Goal: Find specific page/section: Find specific page/section

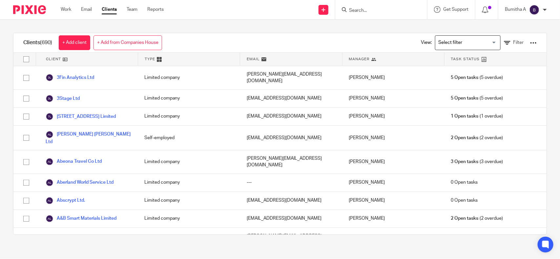
click at [366, 10] on input "Search" at bounding box center [377, 11] width 59 height 6
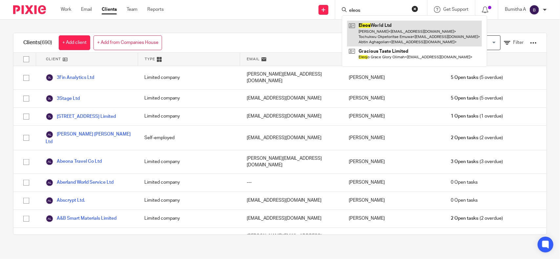
type input "eleos"
click at [412, 28] on link at bounding box center [414, 34] width 135 height 26
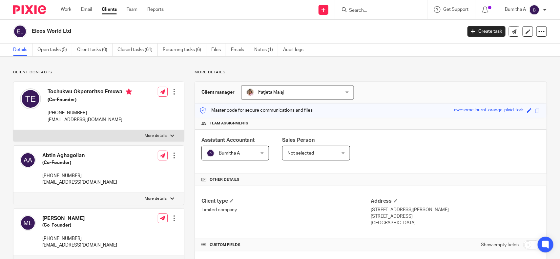
click at [357, 10] on input "Search" at bounding box center [377, 11] width 59 height 6
type input "y"
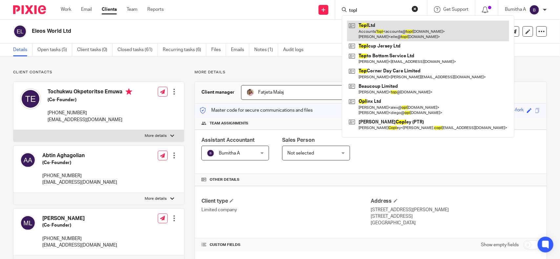
type input "topl"
click at [381, 33] on link at bounding box center [428, 31] width 162 height 20
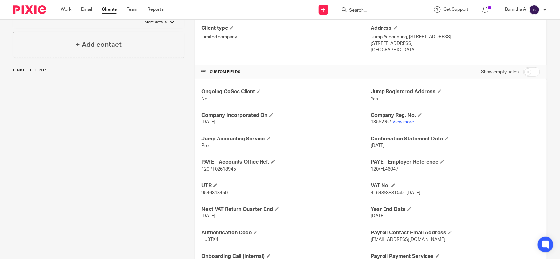
scroll to position [174, 0]
click at [398, 122] on link "View more" at bounding box center [403, 121] width 22 height 5
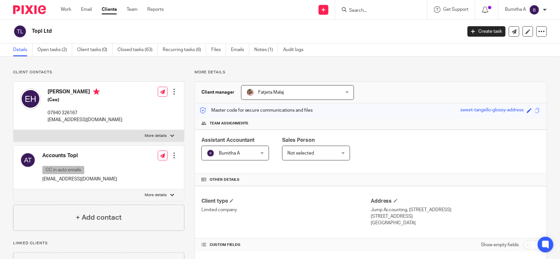
click at [370, 8] on input "Search" at bounding box center [377, 11] width 59 height 6
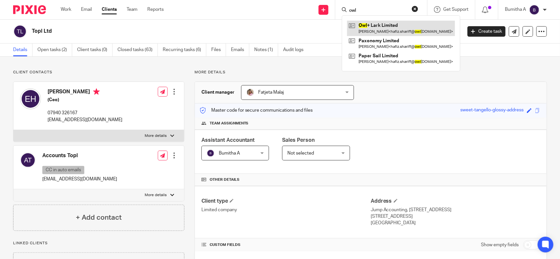
type input "owl"
click at [403, 23] on link at bounding box center [401, 28] width 108 height 15
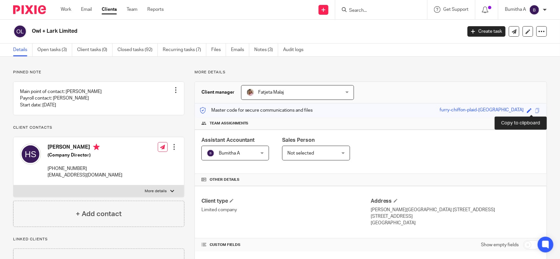
click at [527, 108] on div "Save furry-chiffon-plaid-turkey" at bounding box center [490, 111] width 102 height 8
click at [535, 110] on span at bounding box center [537, 110] width 5 height 5
click at [359, 10] on input "Search" at bounding box center [377, 11] width 59 height 6
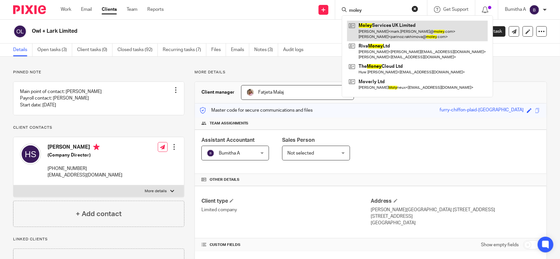
type input "moley"
click at [379, 36] on link at bounding box center [417, 31] width 141 height 20
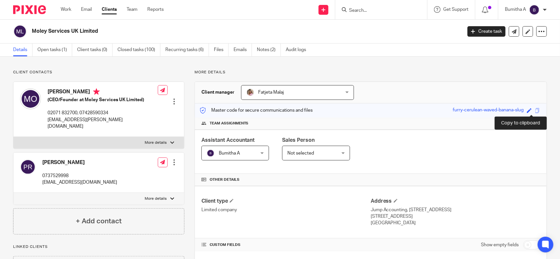
click at [535, 112] on span at bounding box center [537, 110] width 5 height 5
click at [535, 110] on span at bounding box center [537, 110] width 5 height 5
click at [535, 111] on span at bounding box center [537, 110] width 5 height 5
click at [360, 8] on input "Search" at bounding box center [377, 11] width 59 height 6
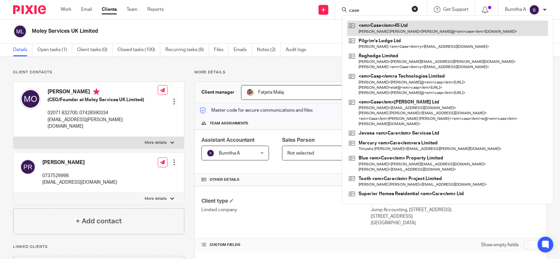
type input "case"
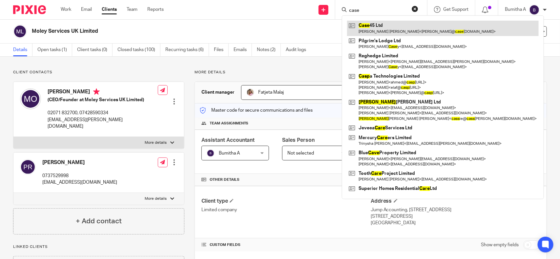
click at [371, 27] on link at bounding box center [442, 28] width 191 height 15
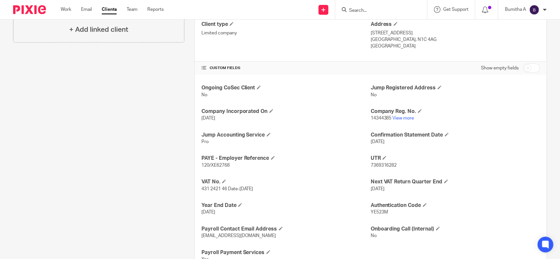
scroll to position [183, 0]
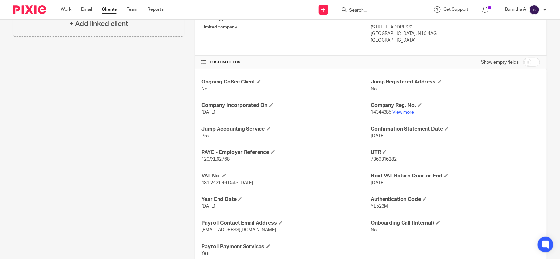
click at [404, 114] on link "View more" at bounding box center [403, 112] width 22 height 5
